Goal: Task Accomplishment & Management: Use online tool/utility

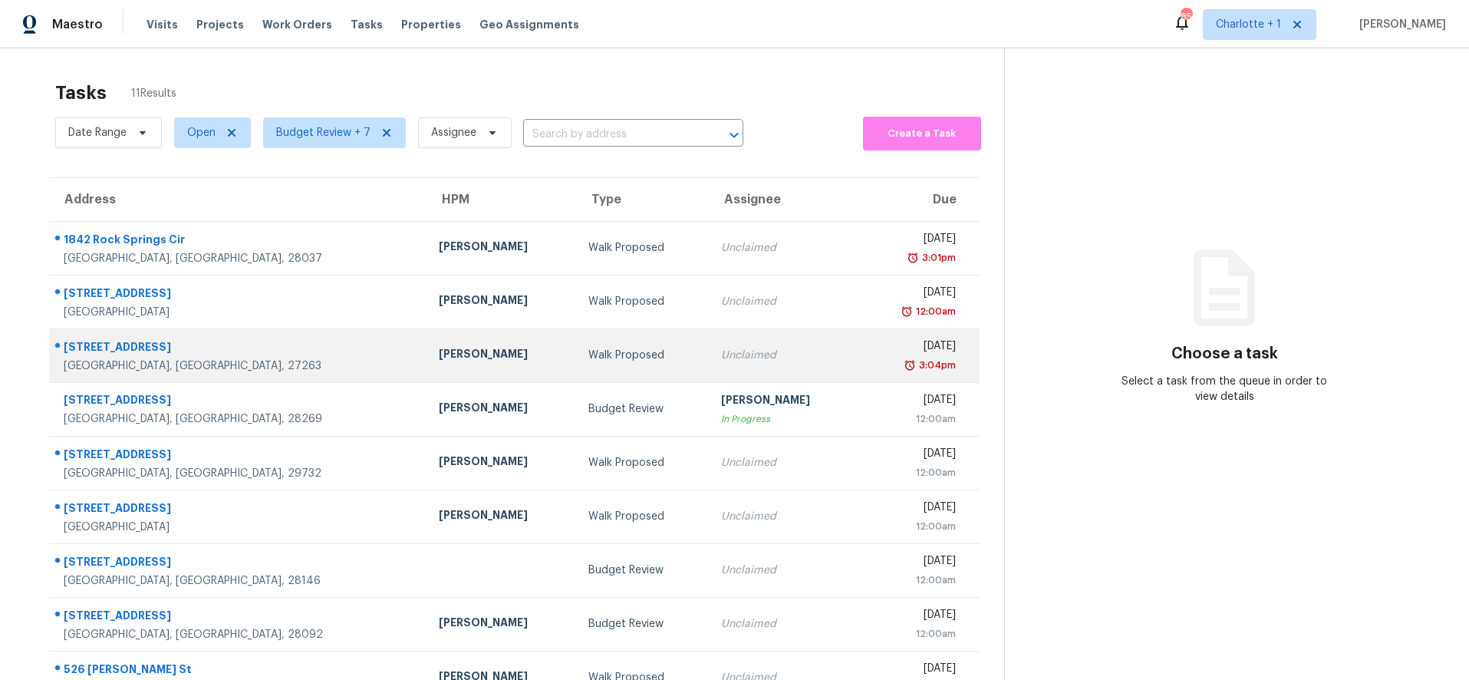
scroll to position [130, 0]
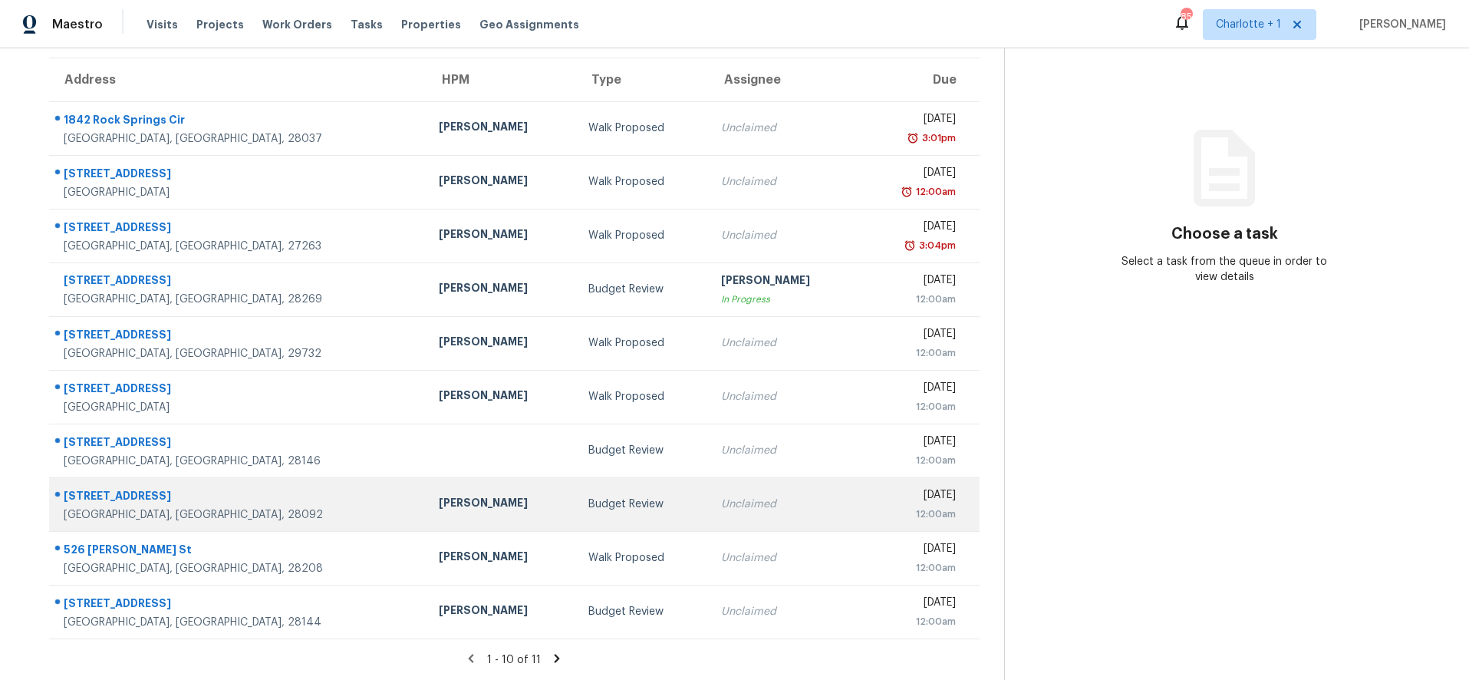
click at [212, 507] on div "Lincolnton, NC, 28092" at bounding box center [239, 514] width 351 height 15
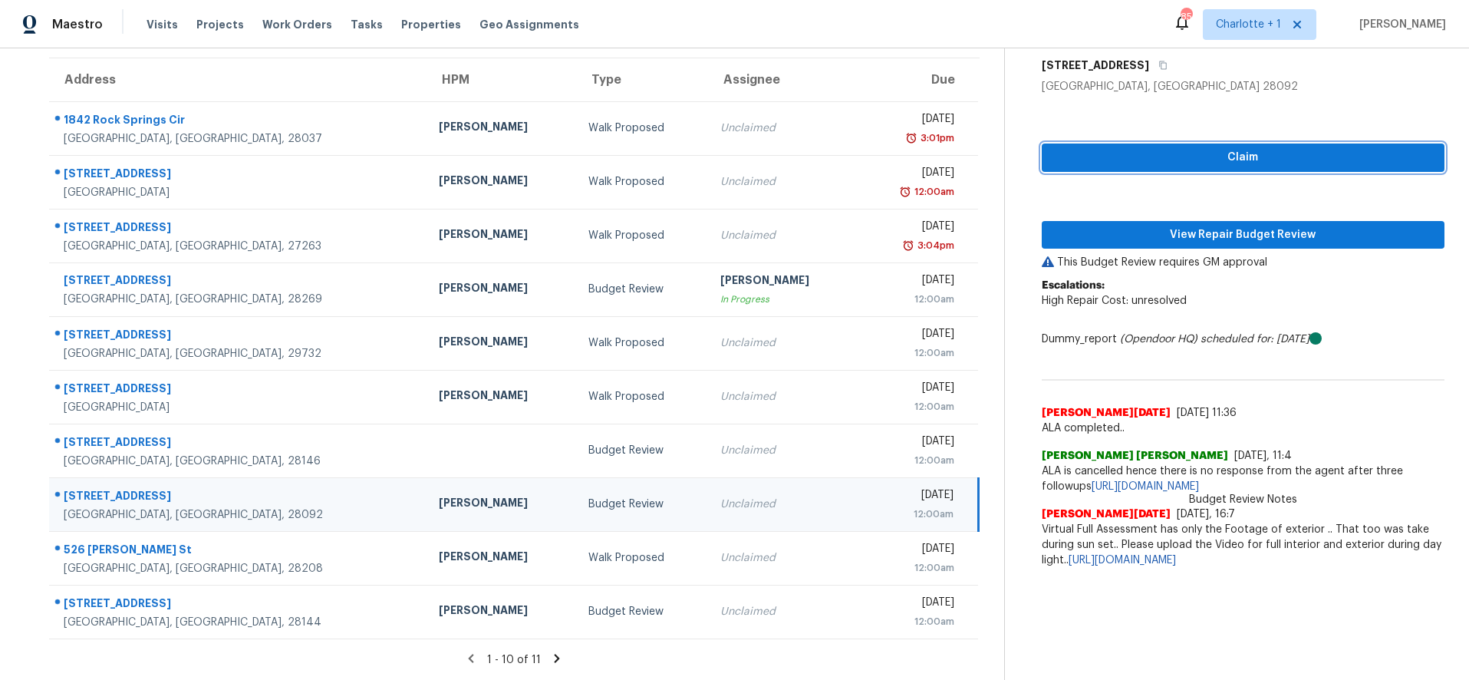
click at [1293, 148] on span "Claim" at bounding box center [1243, 157] width 379 height 19
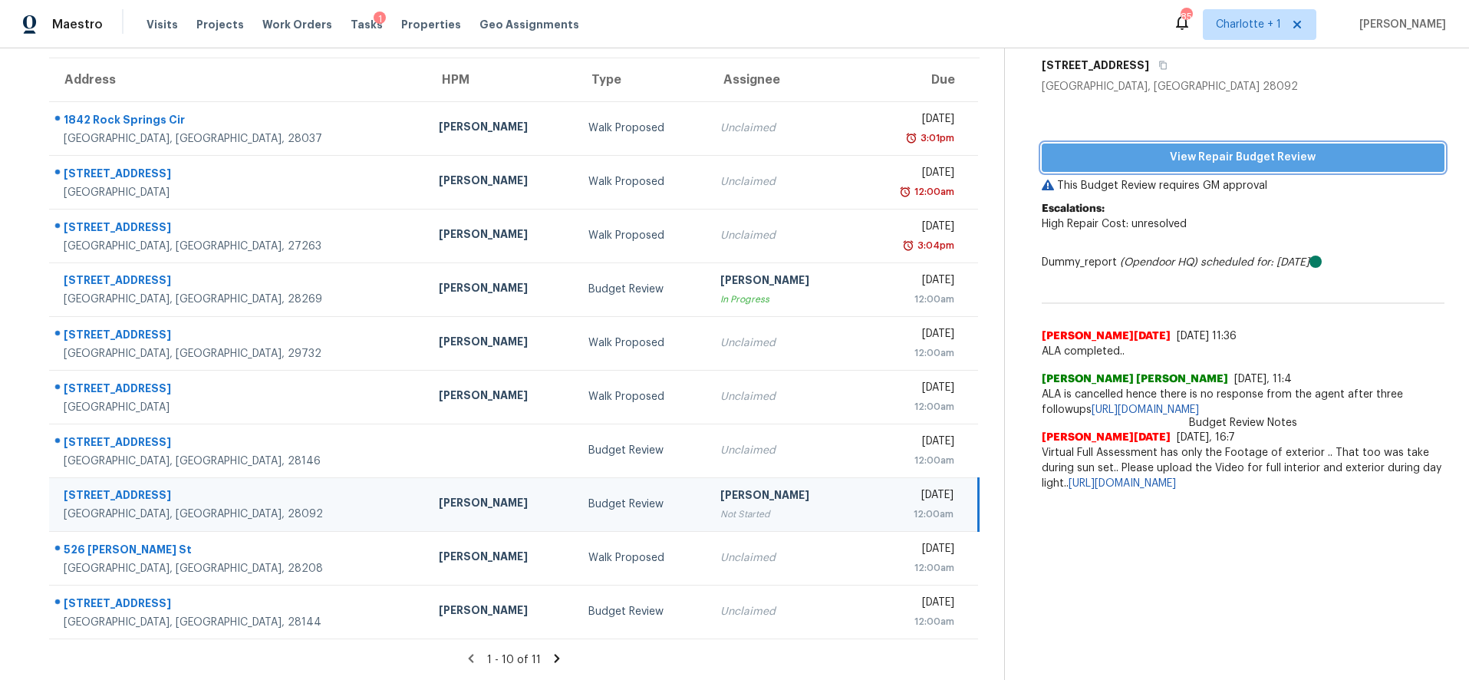
drag, startPoint x: 1210, startPoint y: 144, endPoint x: 1019, endPoint y: 142, distance: 191.0
click at [1210, 148] on span "View Repair Budget Review" at bounding box center [1243, 157] width 379 height 19
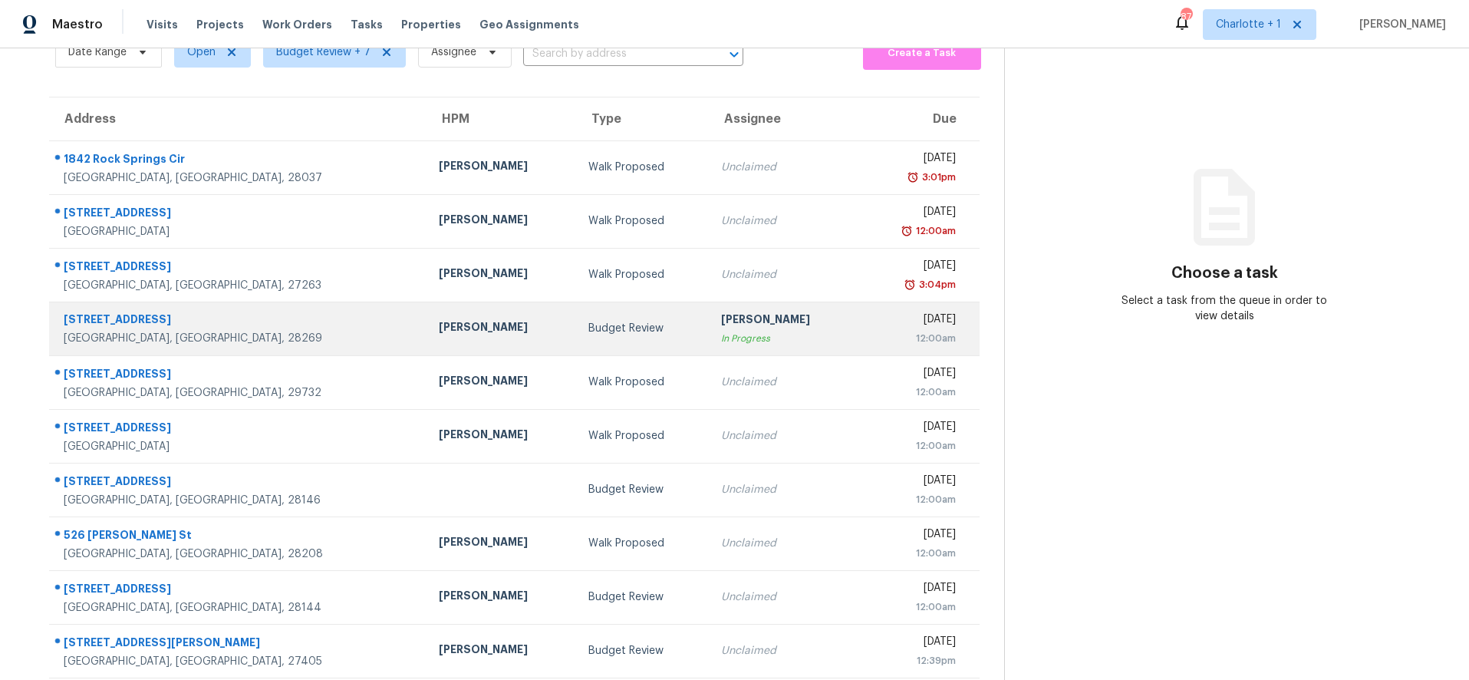
scroll to position [84, 0]
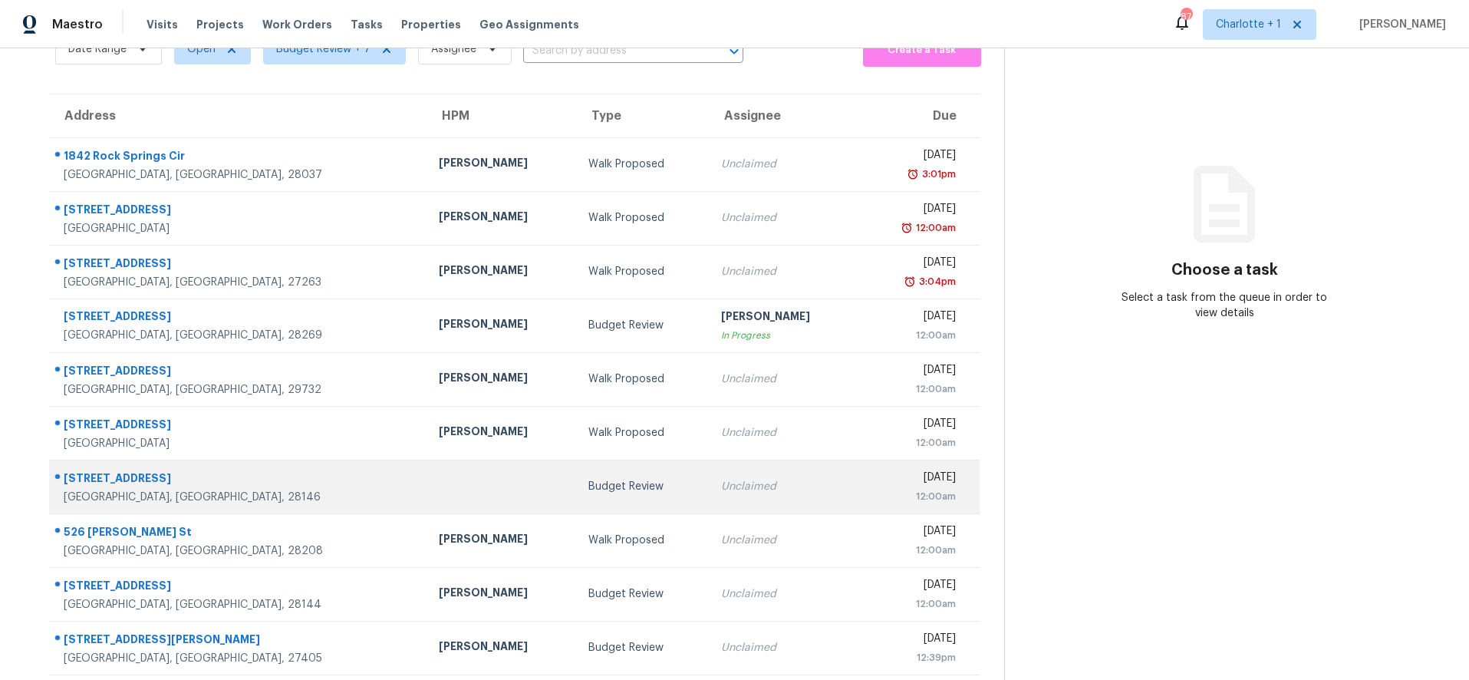
click at [271, 499] on div "[GEOGRAPHIC_DATA], [GEOGRAPHIC_DATA], 28146" at bounding box center [239, 496] width 351 height 15
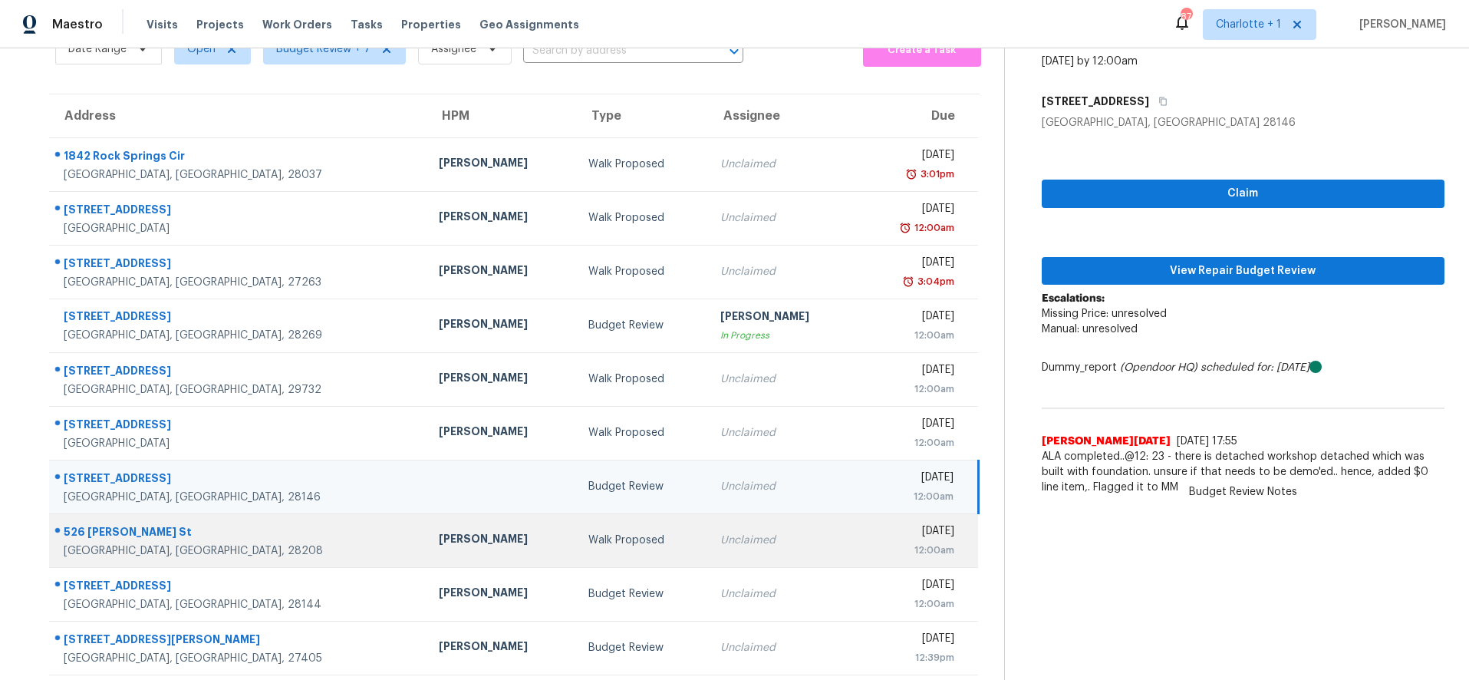
click at [426, 548] on td "[PERSON_NAME]" at bounding box center [501, 540] width 150 height 54
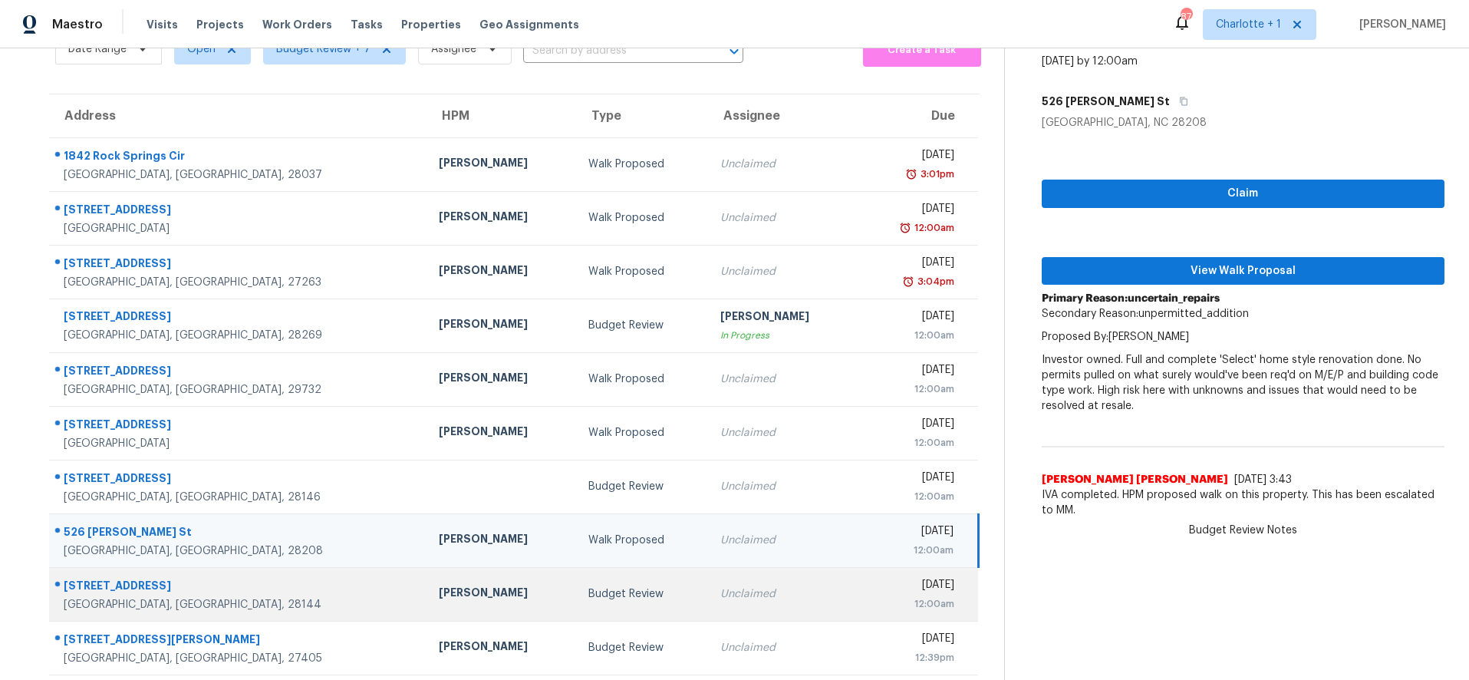
click at [298, 584] on td "330 Camelot Dr Salisbury, NC, 28144" at bounding box center [237, 594] width 377 height 54
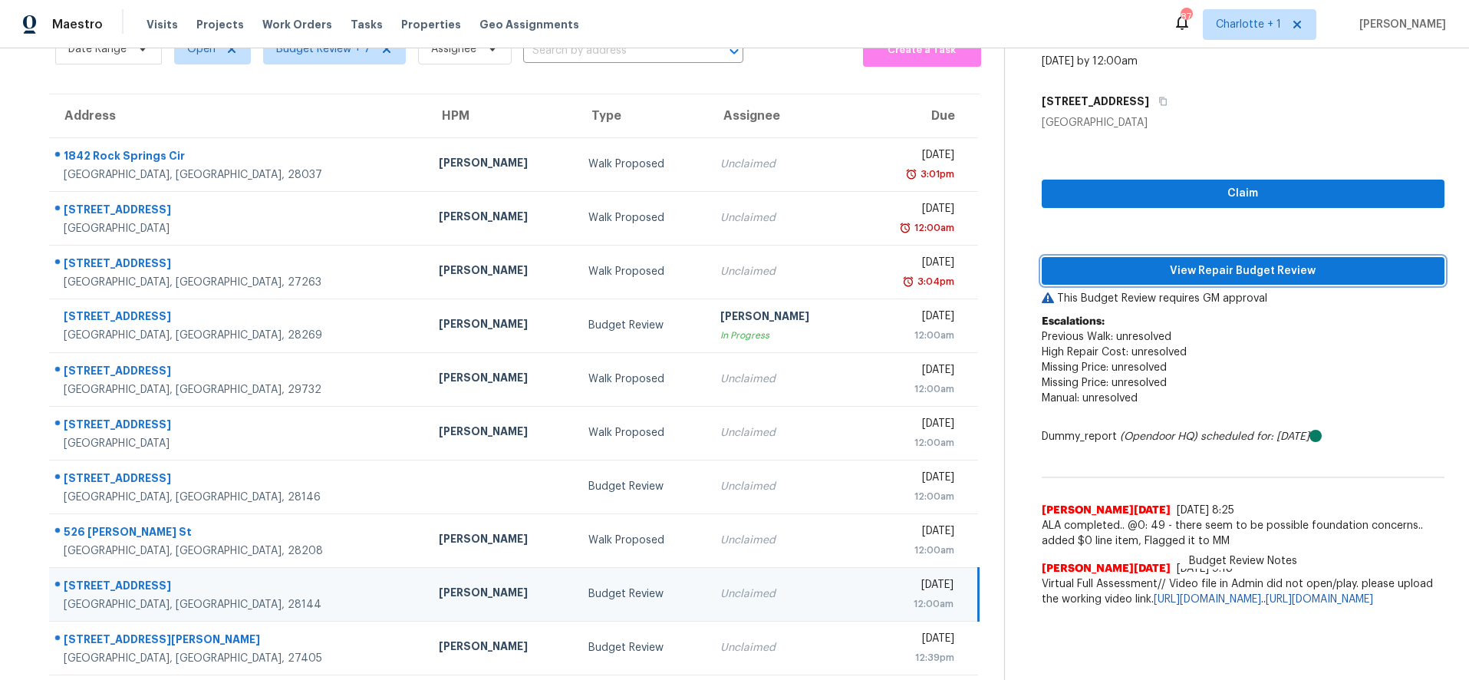
click at [1126, 275] on span "View Repair Budget Review" at bounding box center [1243, 271] width 379 height 19
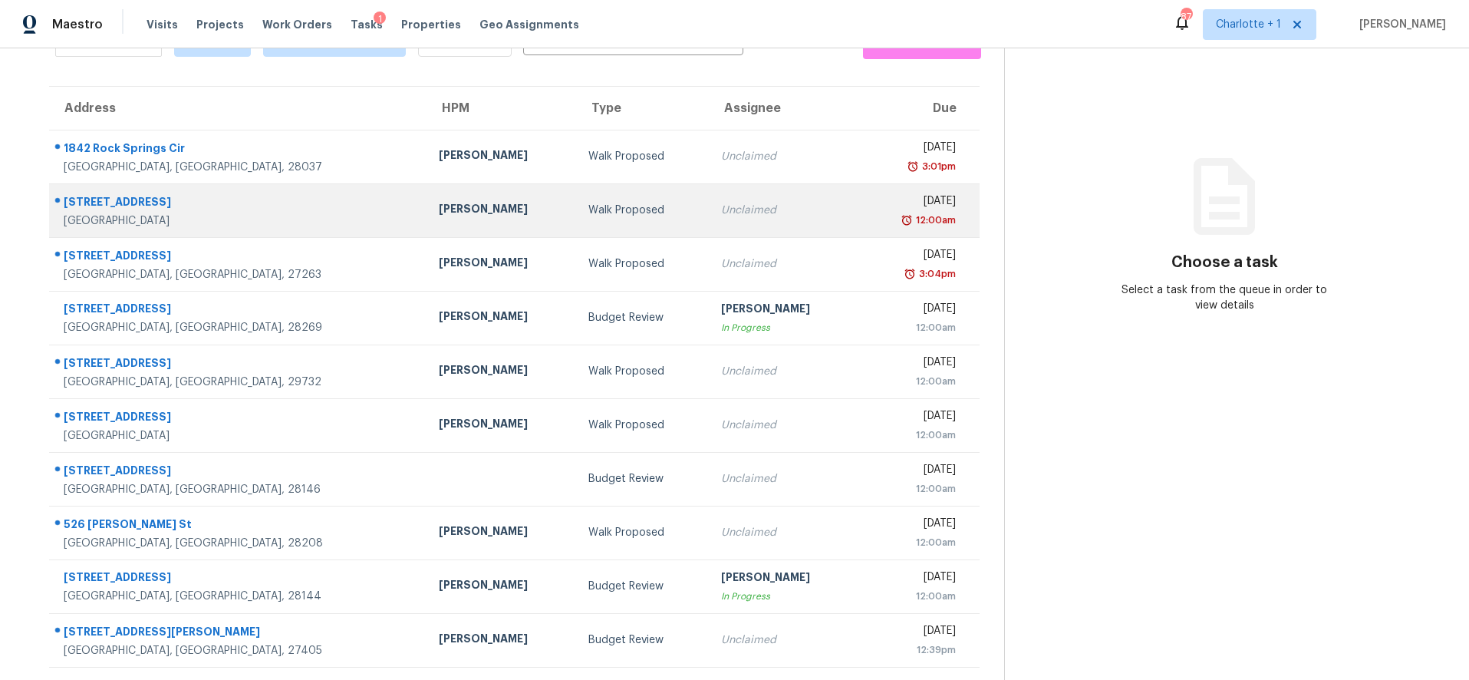
scroll to position [101, 0]
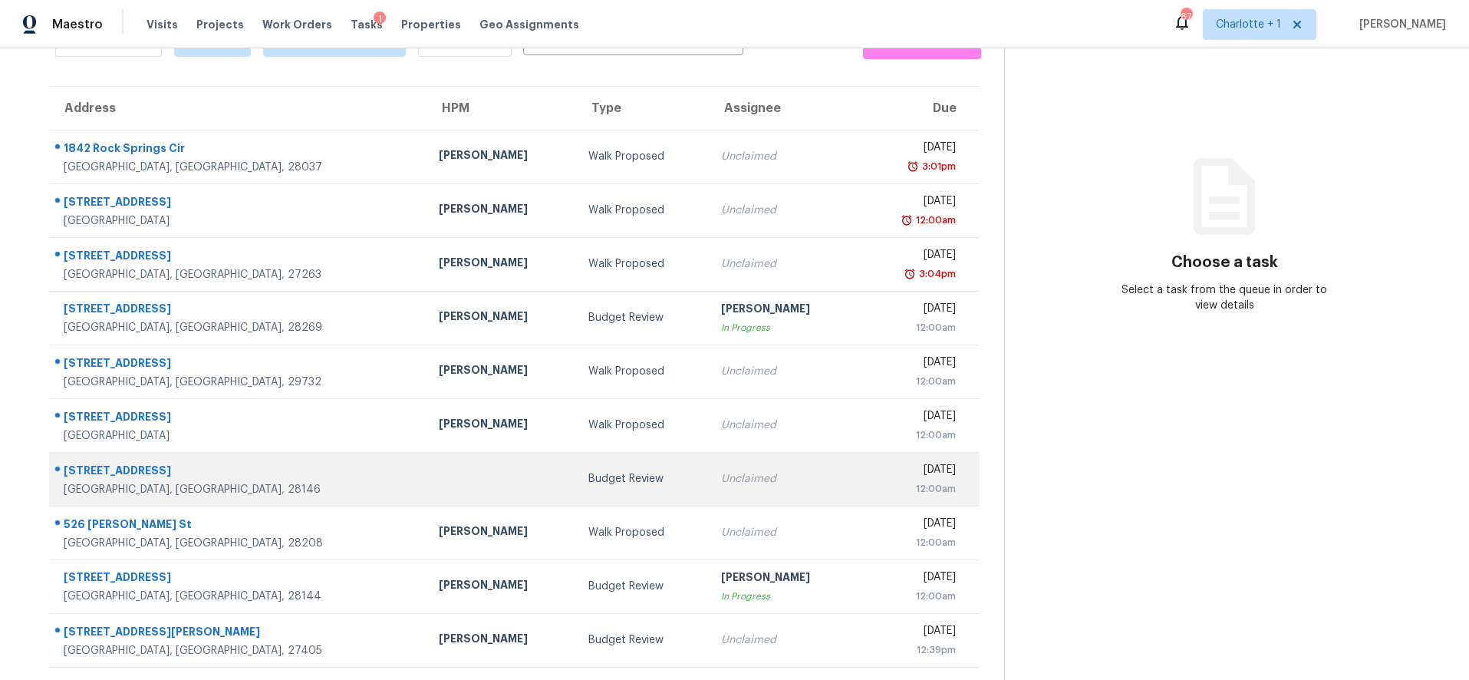
click at [426, 463] on td at bounding box center [501, 479] width 150 height 54
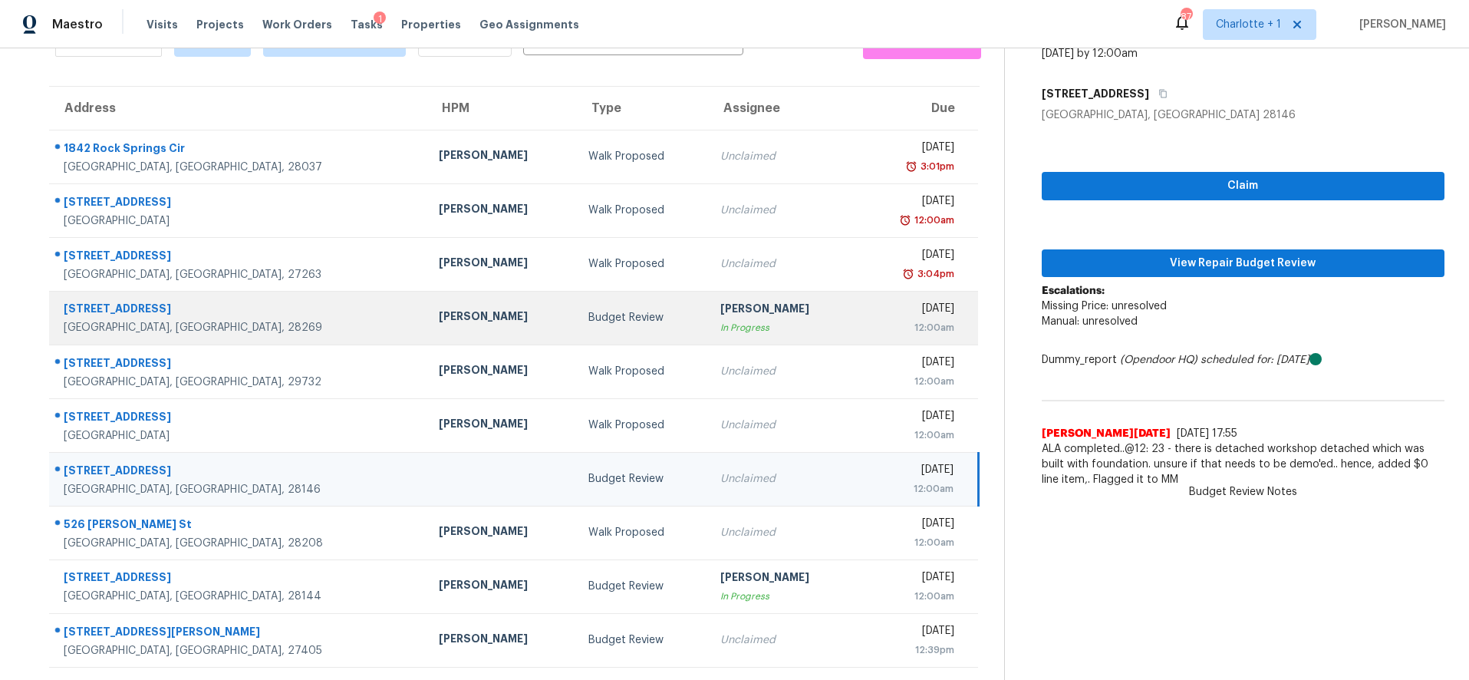
click at [222, 301] on div "[STREET_ADDRESS]" at bounding box center [239, 310] width 351 height 19
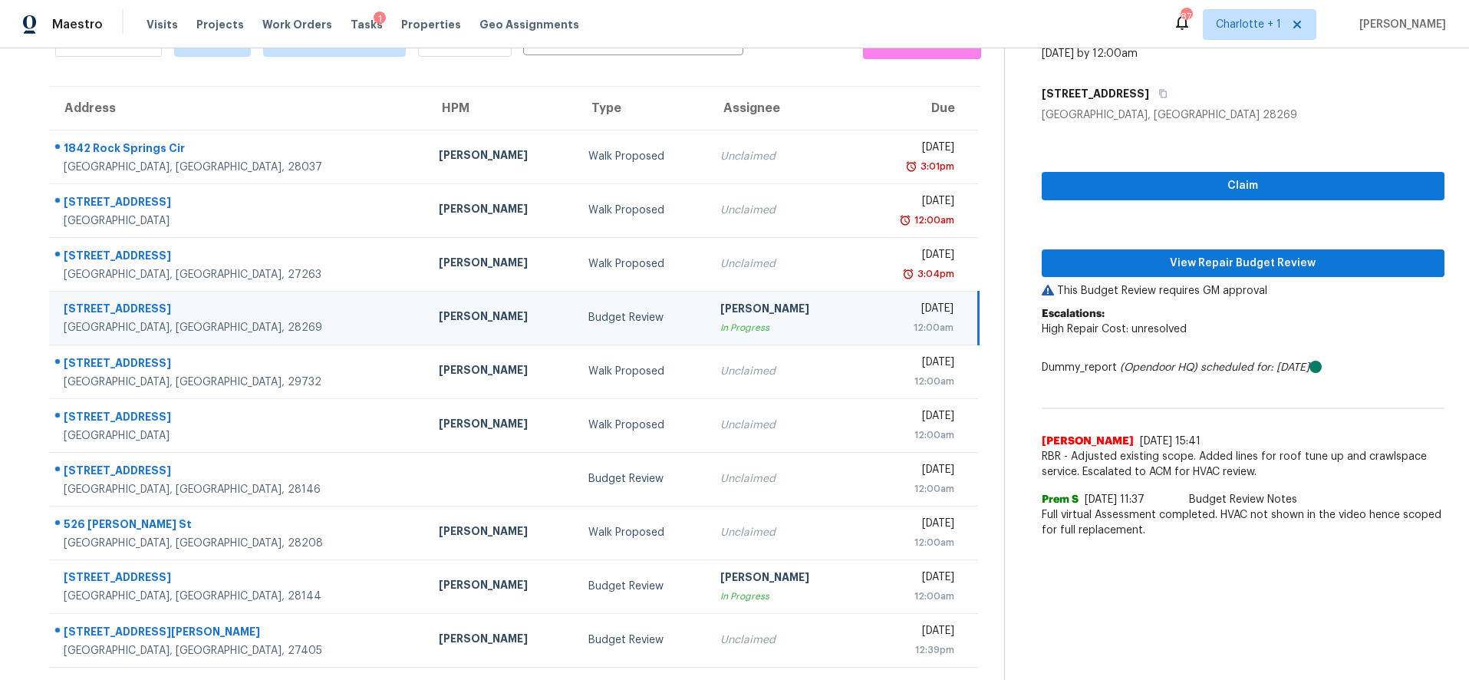
drag, startPoint x: 332, startPoint y: 294, endPoint x: 380, endPoint y: 296, distance: 48.4
click at [426, 294] on td "[PERSON_NAME]" at bounding box center [501, 318] width 150 height 54
click at [1125, 256] on span "View Repair Budget Review" at bounding box center [1243, 263] width 379 height 19
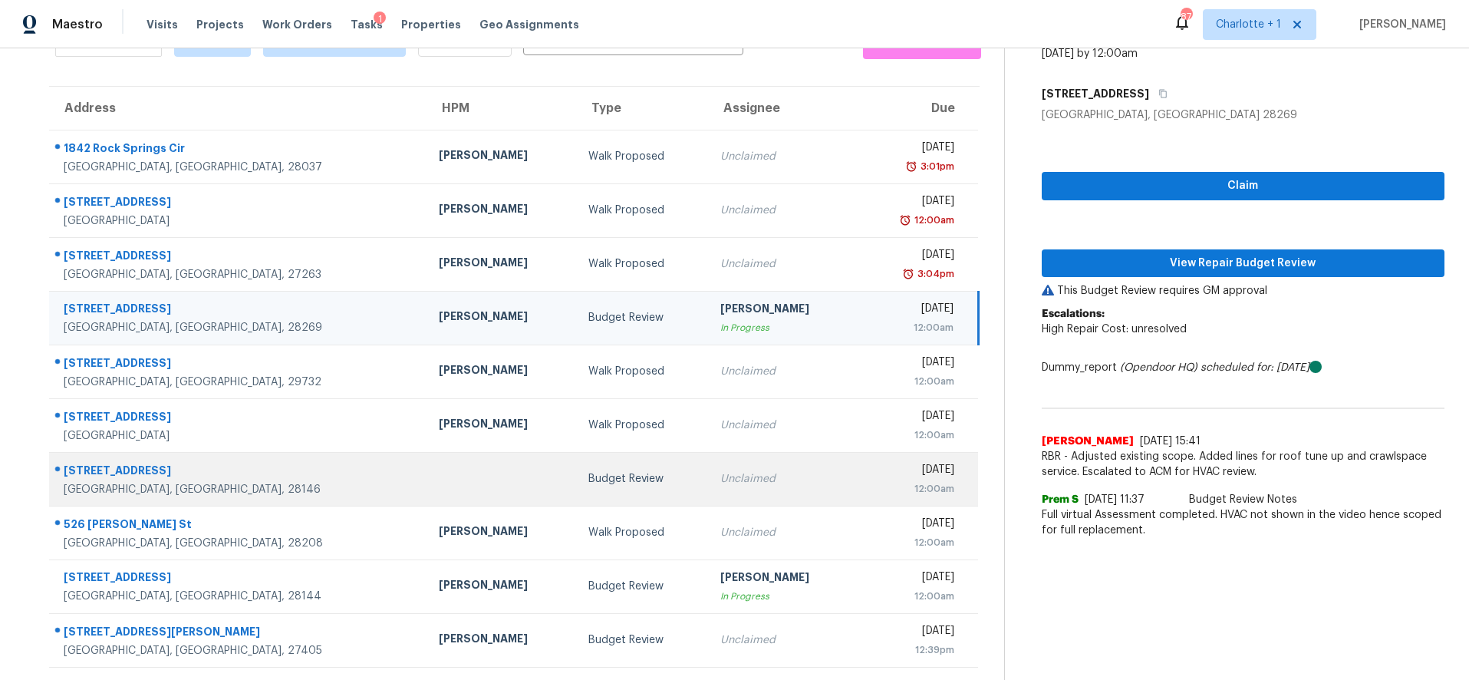
drag, startPoint x: 291, startPoint y: 469, endPoint x: 337, endPoint y: 468, distance: 46.0
click at [291, 469] on td "[STREET_ADDRESS]" at bounding box center [237, 479] width 377 height 54
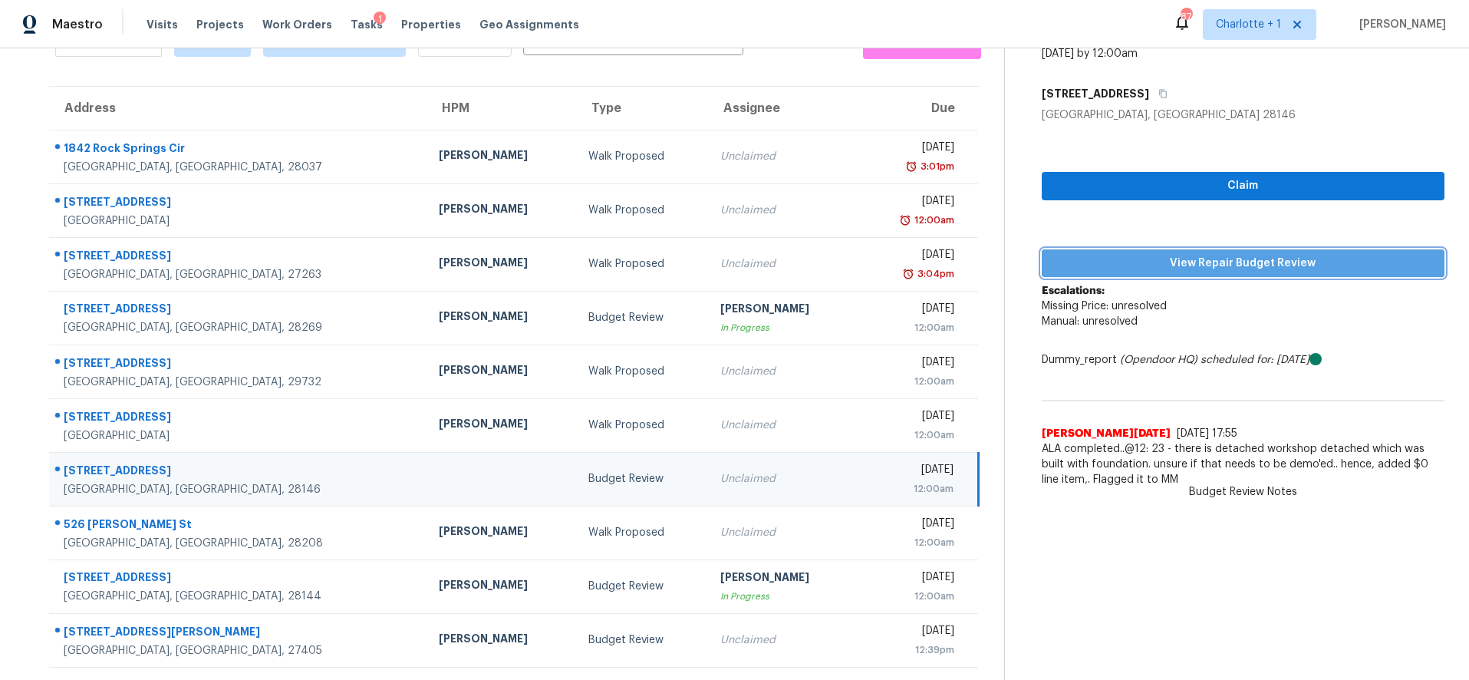
click at [1265, 256] on span "View Repair Budget Review" at bounding box center [1243, 263] width 379 height 19
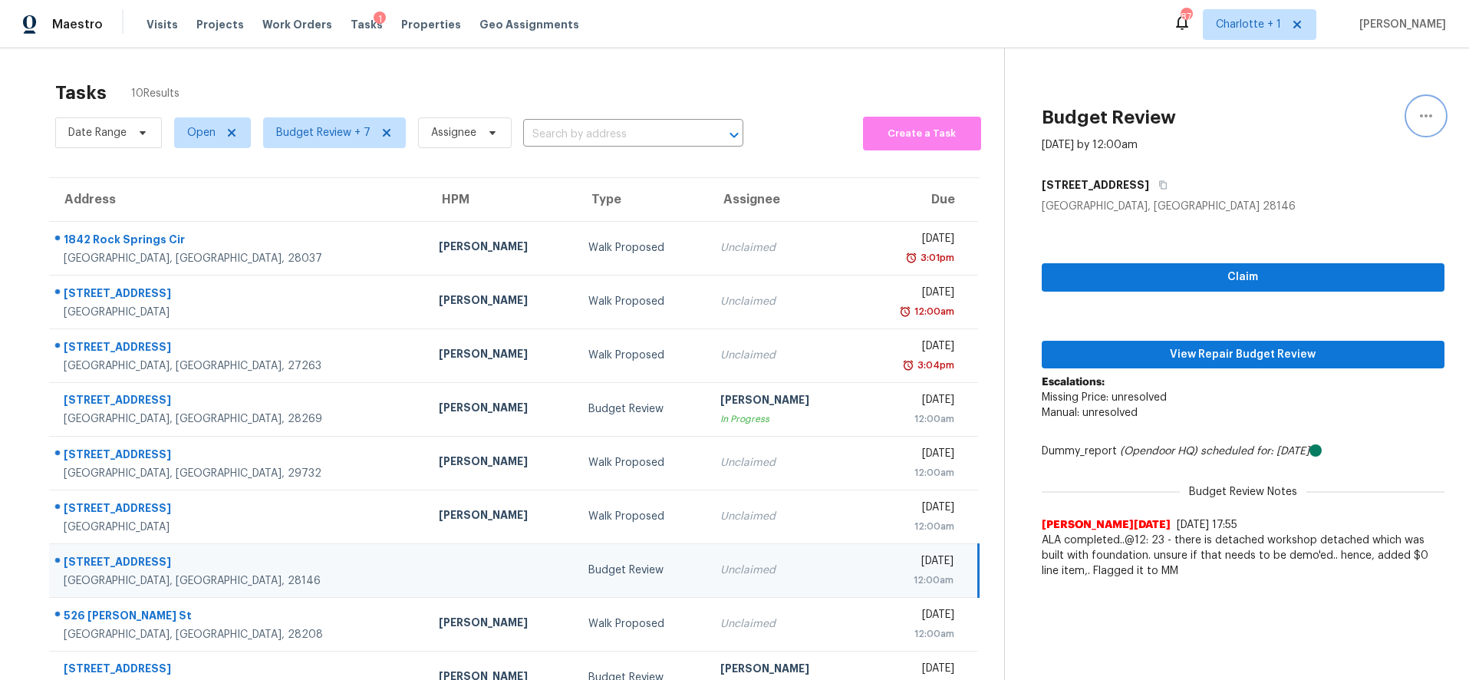
click at [1417, 117] on icon "button" at bounding box center [1426, 116] width 18 height 18
click at [1264, 176] on div "[STREET_ADDRESS]" at bounding box center [1243, 185] width 403 height 28
click at [1407, 113] on button "button" at bounding box center [1425, 115] width 37 height 37
click at [1268, 197] on div "[STREET_ADDRESS]" at bounding box center [1243, 185] width 403 height 28
click at [426, 581] on td at bounding box center [501, 570] width 150 height 54
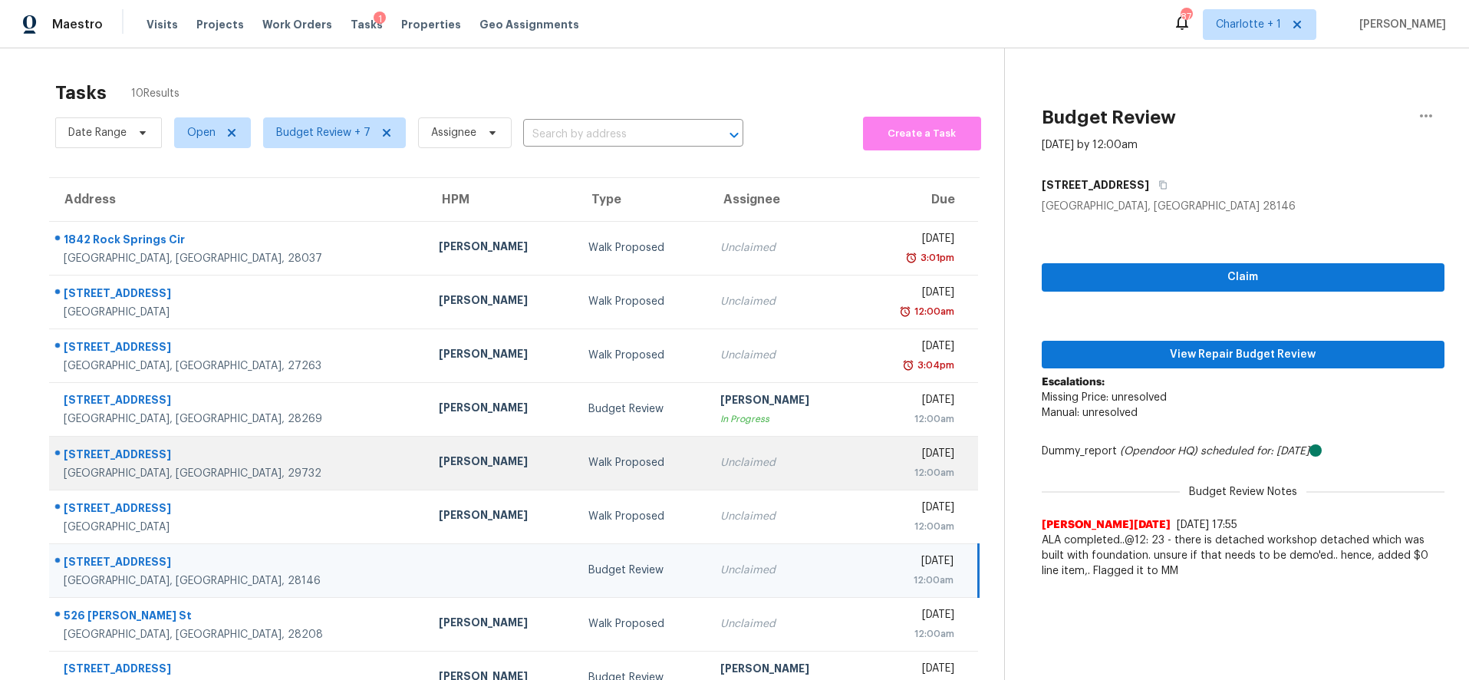
scroll to position [102, 0]
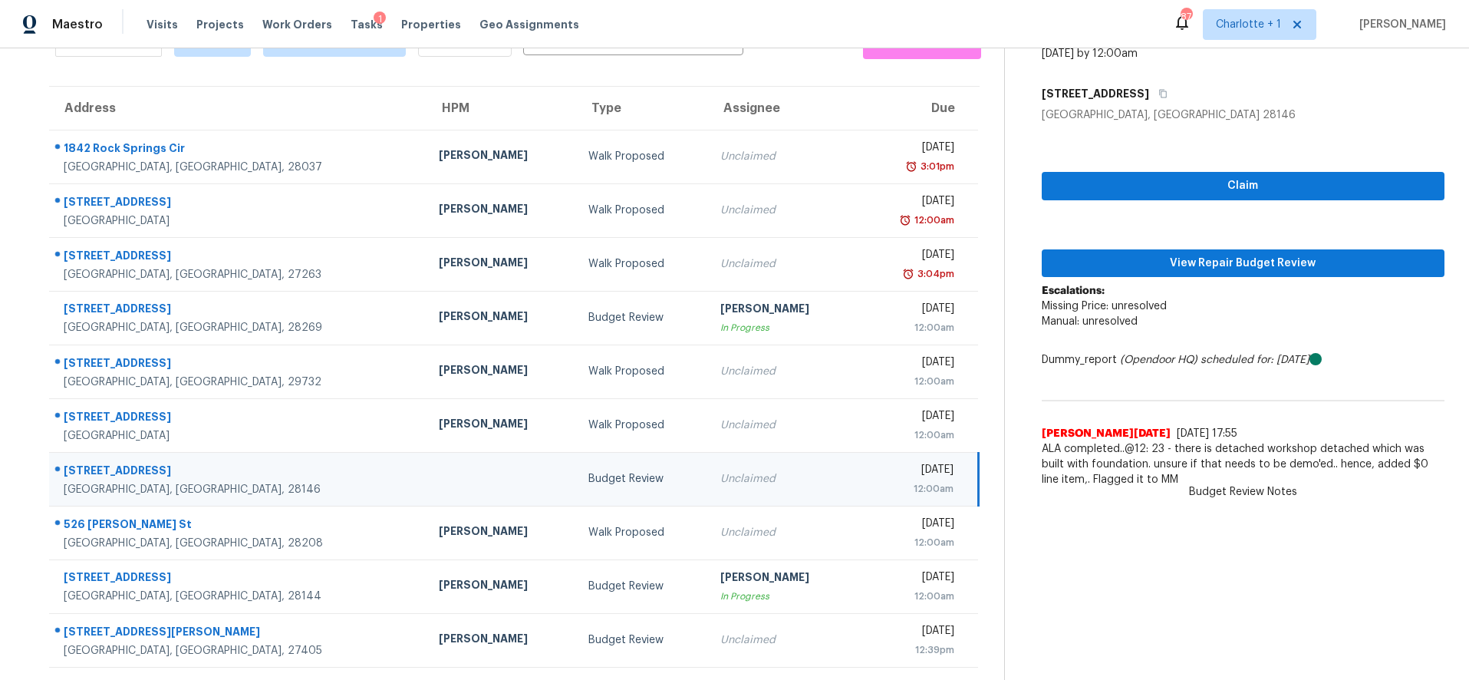
click at [426, 462] on td at bounding box center [501, 479] width 150 height 54
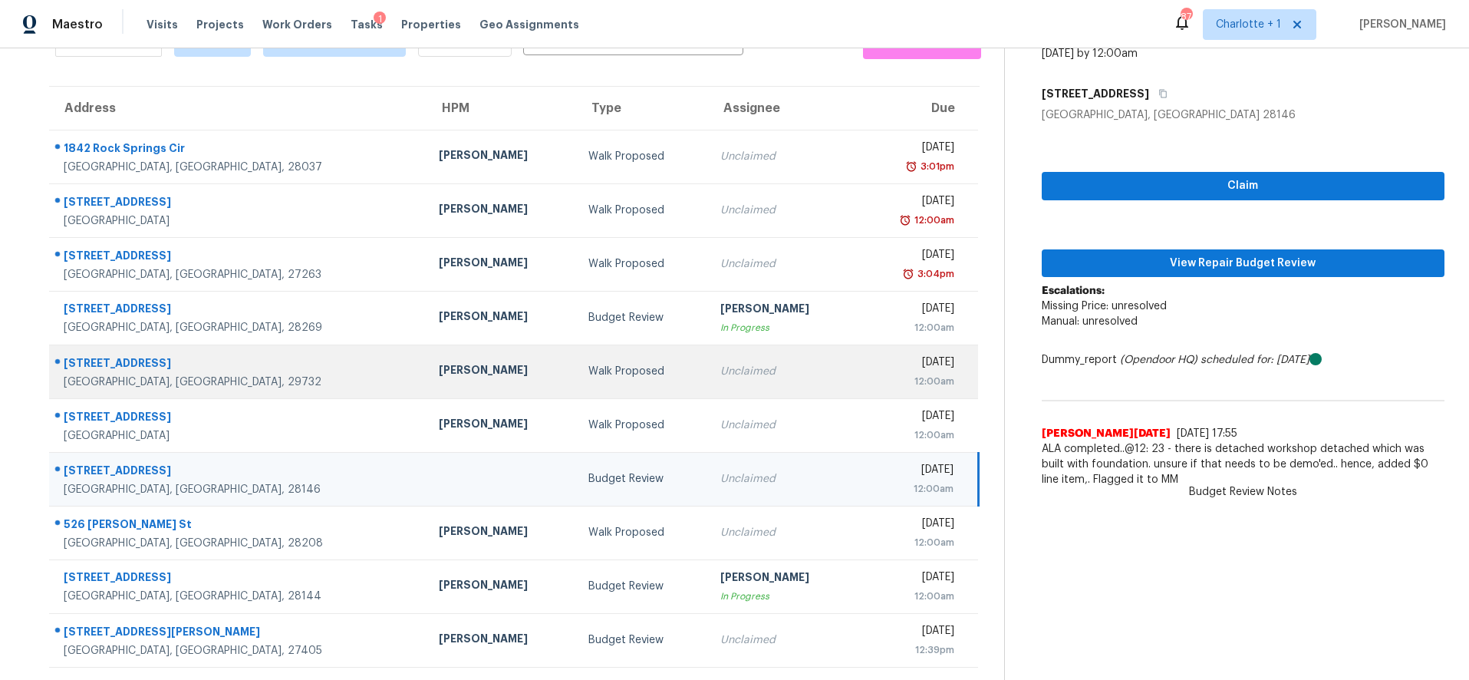
click at [426, 344] on td "[PERSON_NAME]" at bounding box center [501, 371] width 150 height 54
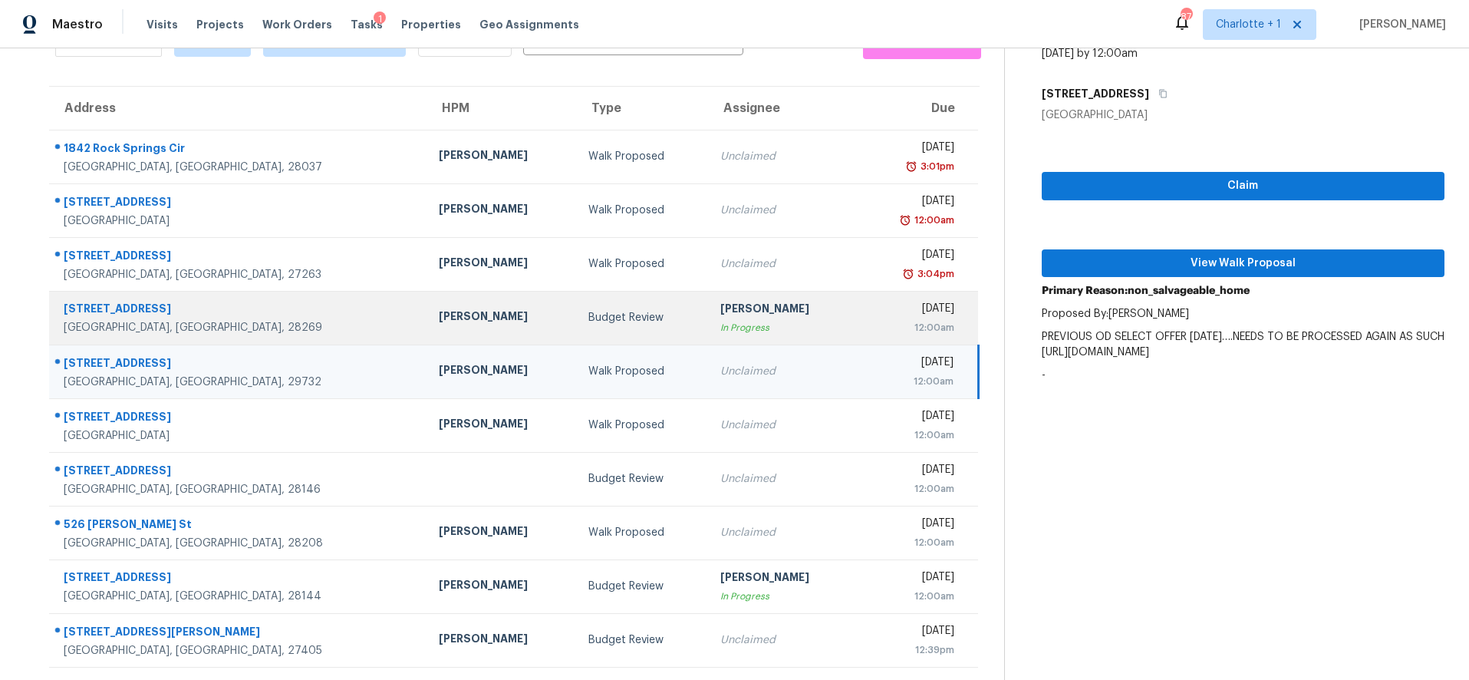
click at [439, 308] on div "[PERSON_NAME]" at bounding box center [501, 317] width 125 height 19
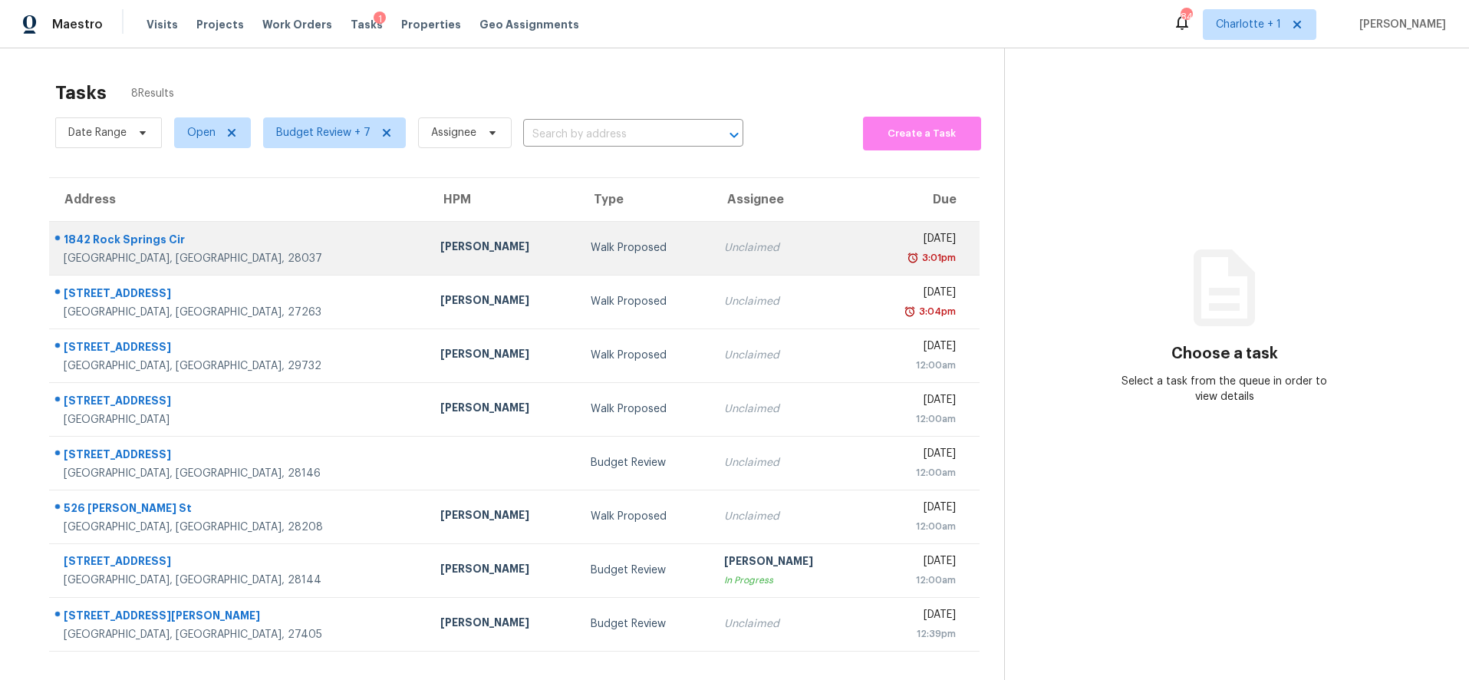
scroll to position [51, 0]
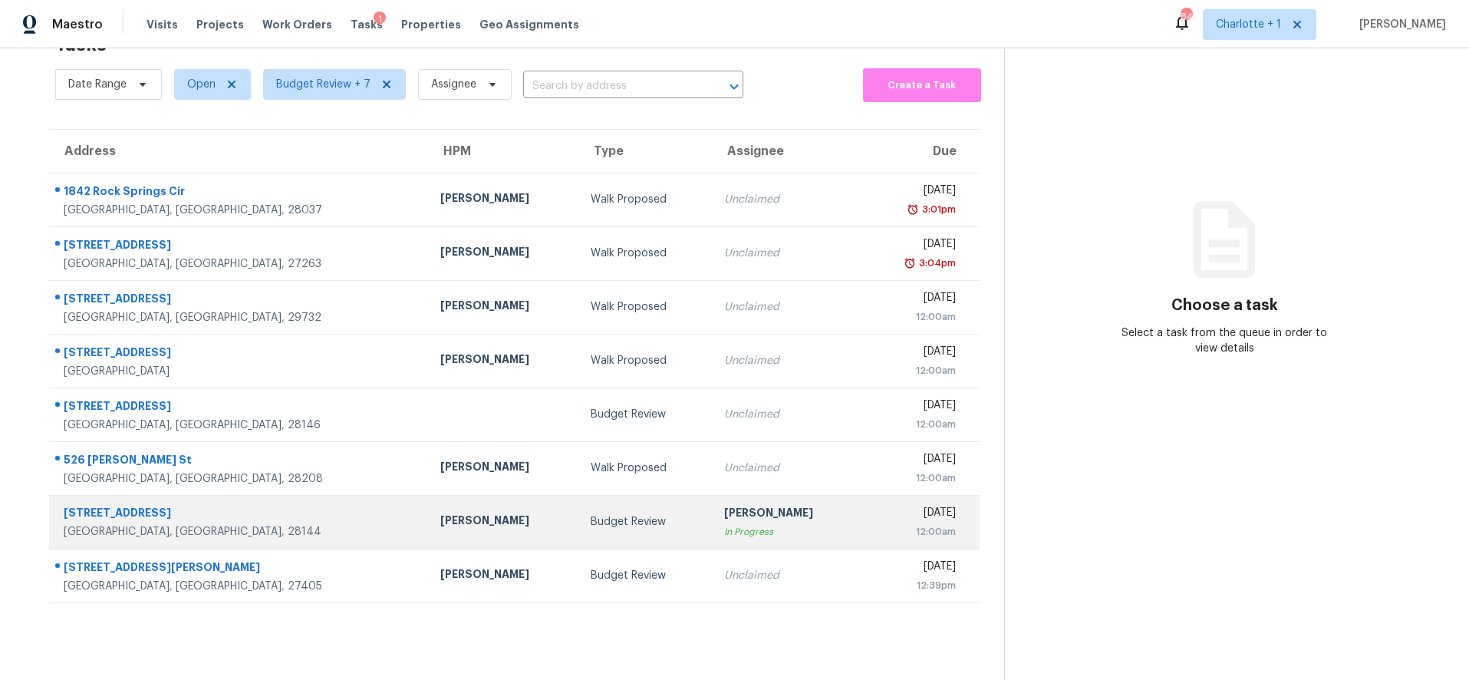
click at [428, 537] on td "[PERSON_NAME]" at bounding box center [503, 522] width 150 height 54
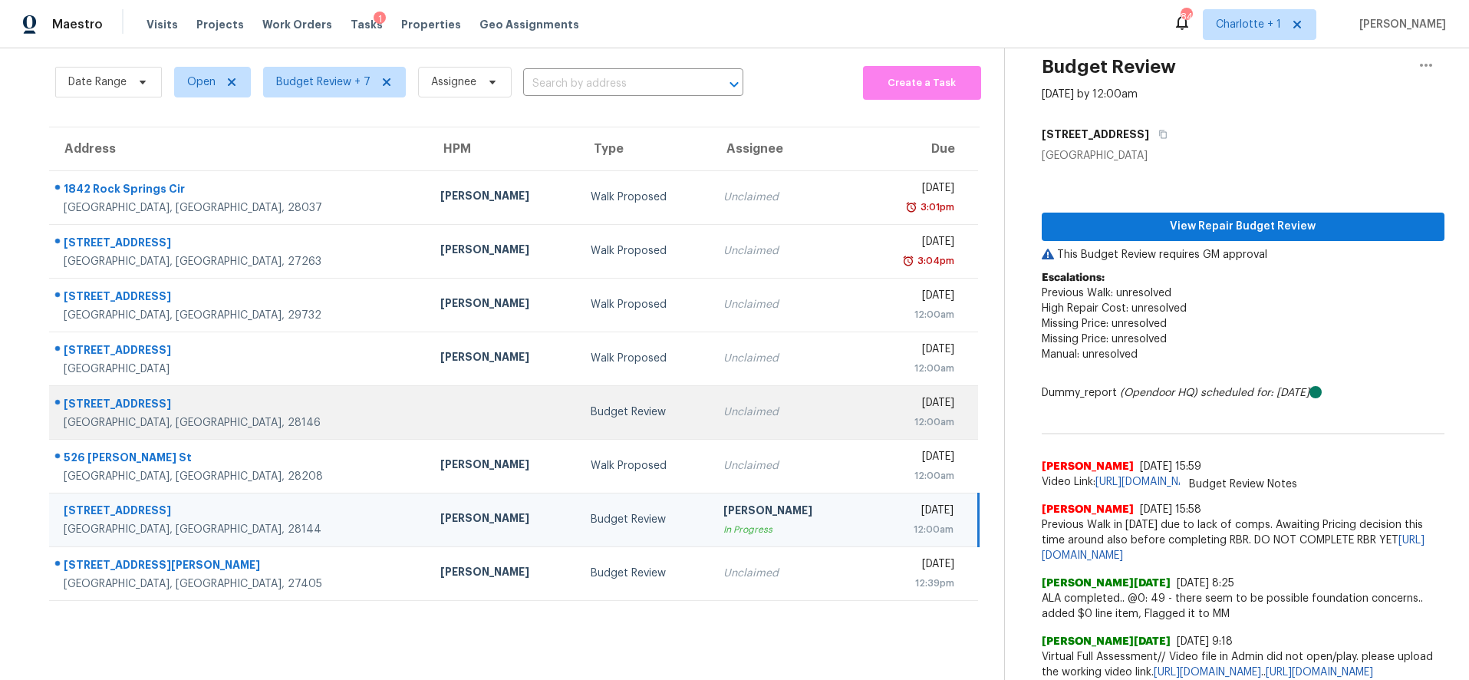
click at [578, 431] on td "Budget Review" at bounding box center [644, 412] width 133 height 54
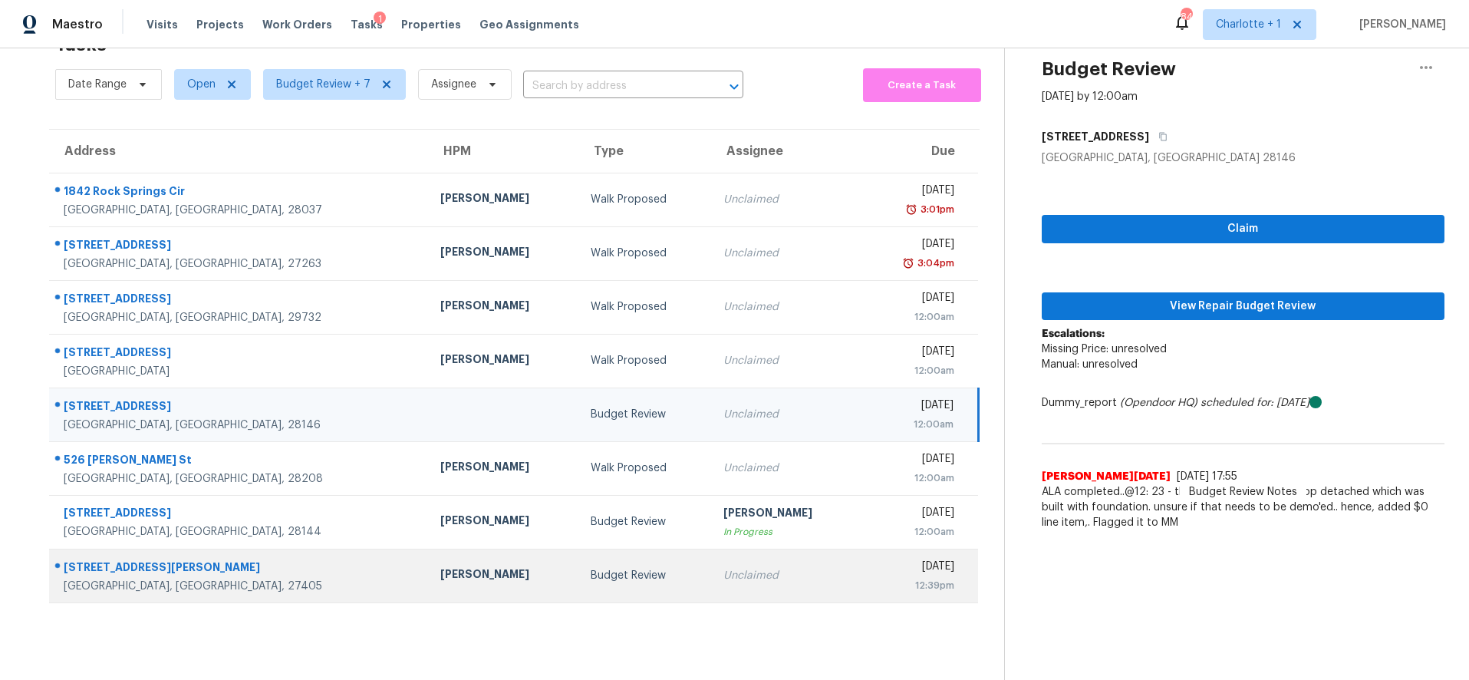
click at [578, 558] on td "Budget Review" at bounding box center [644, 575] width 133 height 54
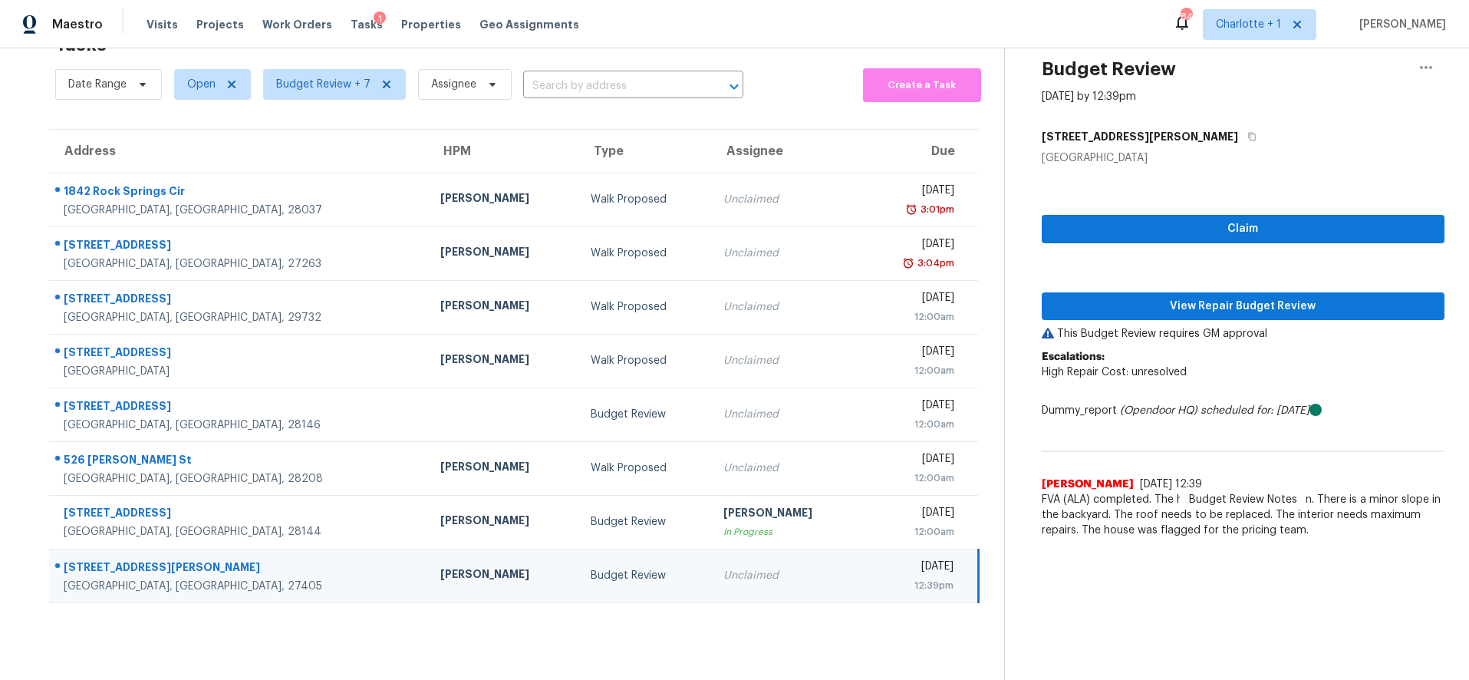
click at [380, 636] on section "Tasks 8 Results Date Range Open Budget Review + 7 Assignee ​ Create a Task Addr…" at bounding box center [514, 352] width 979 height 655
